Goal: Information Seeking & Learning: Find specific fact

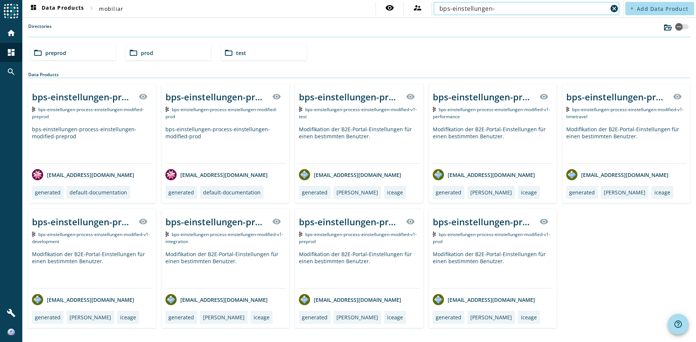
type input "bps-einstellungen-"
click at [64, 52] on span "preprod" at bounding box center [55, 52] width 21 height 7
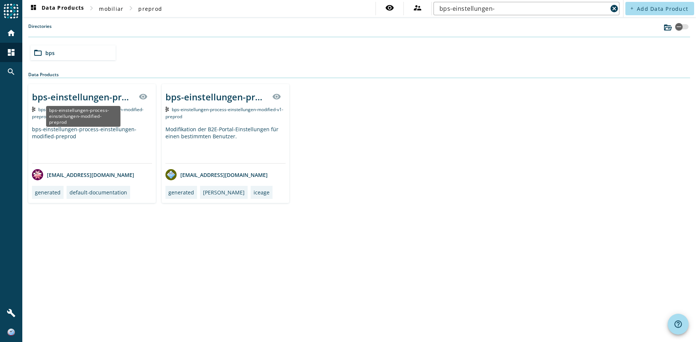
click at [73, 99] on div "bps-einstellungen-process-einstellungen-modified-preprod" at bounding box center [83, 97] width 102 height 12
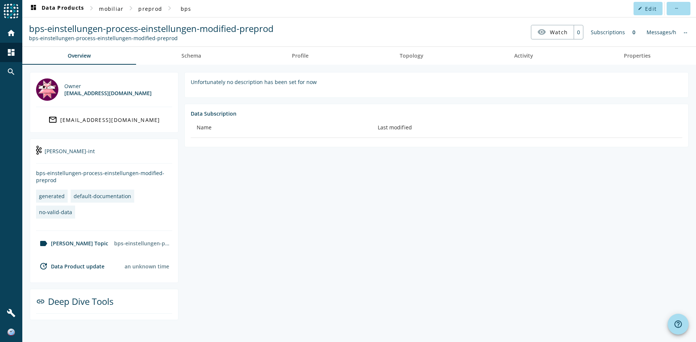
click at [289, 218] on section "Unfortunately no description has been set for now Data Subscription Name Last m…" at bounding box center [434, 196] width 510 height 248
